Goal: Transaction & Acquisition: Download file/media

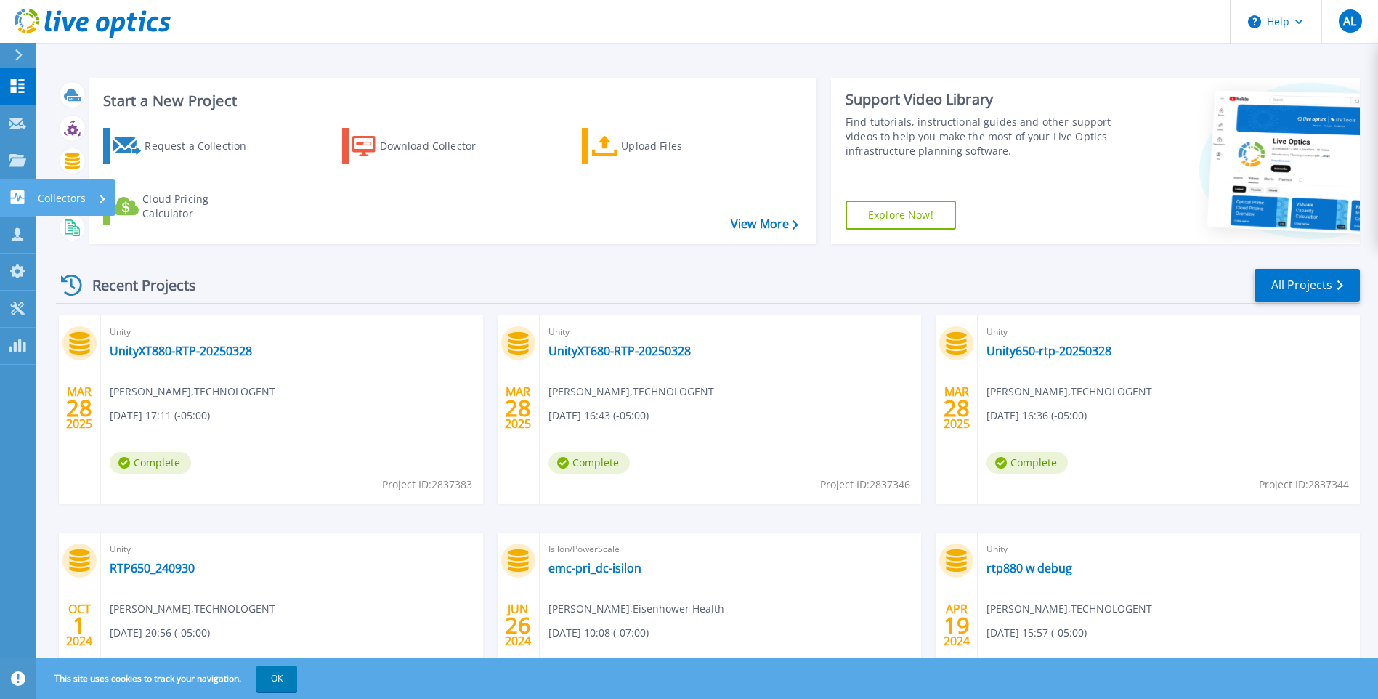
click at [56, 197] on p "Collectors" at bounding box center [62, 198] width 48 height 38
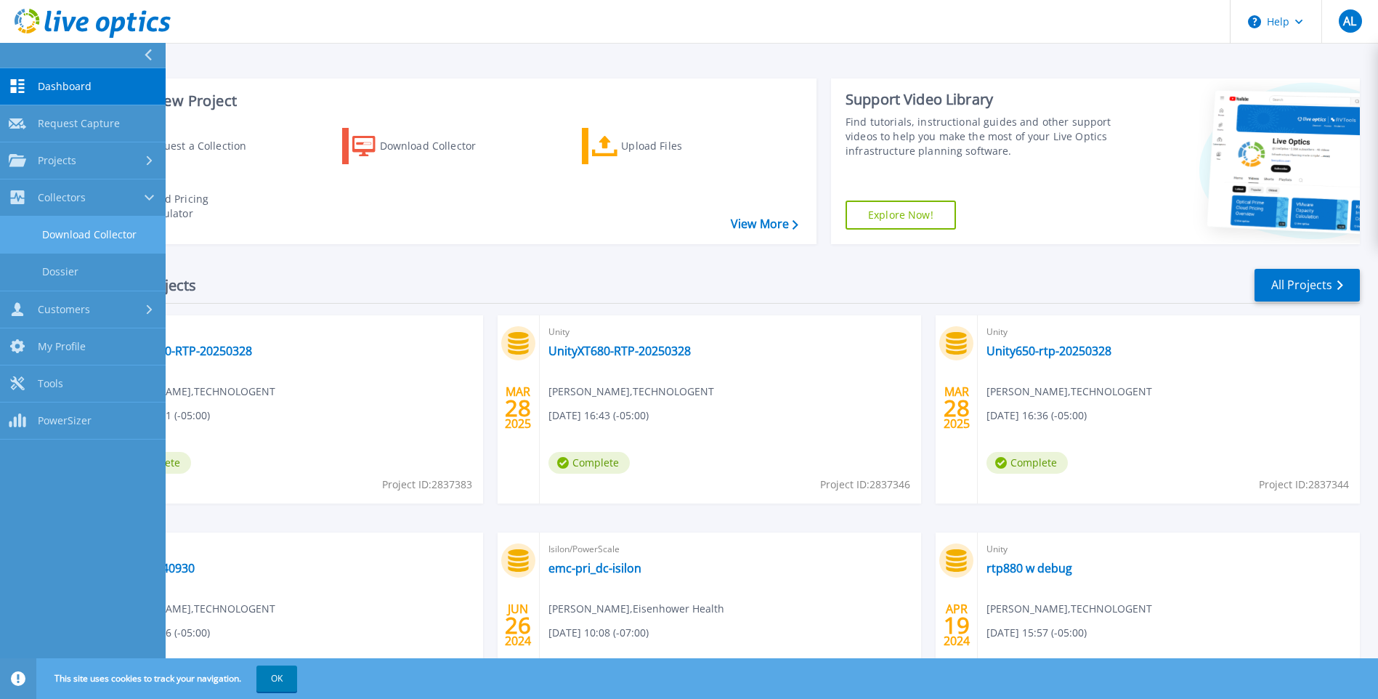
click at [73, 237] on link "Download Collector" at bounding box center [83, 234] width 166 height 37
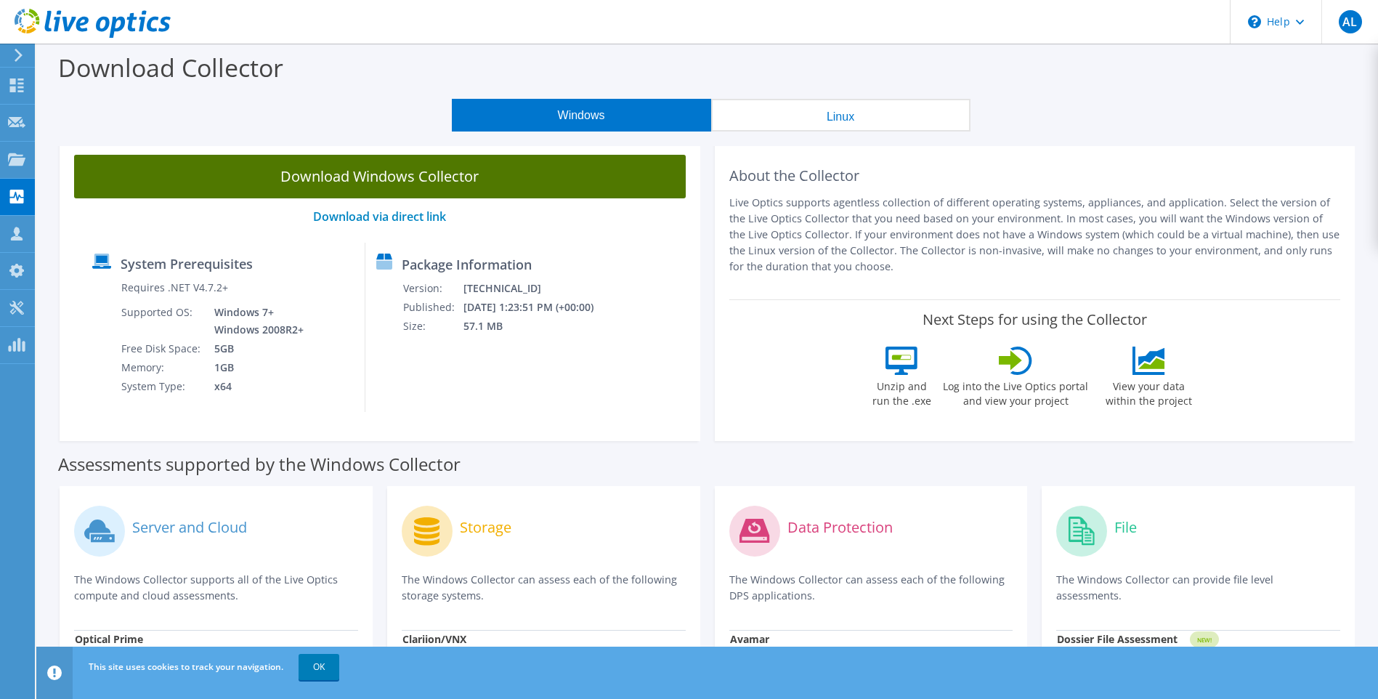
click at [374, 174] on link "Download Windows Collector" at bounding box center [379, 177] width 611 height 44
